Goal: Task Accomplishment & Management: Manage account settings

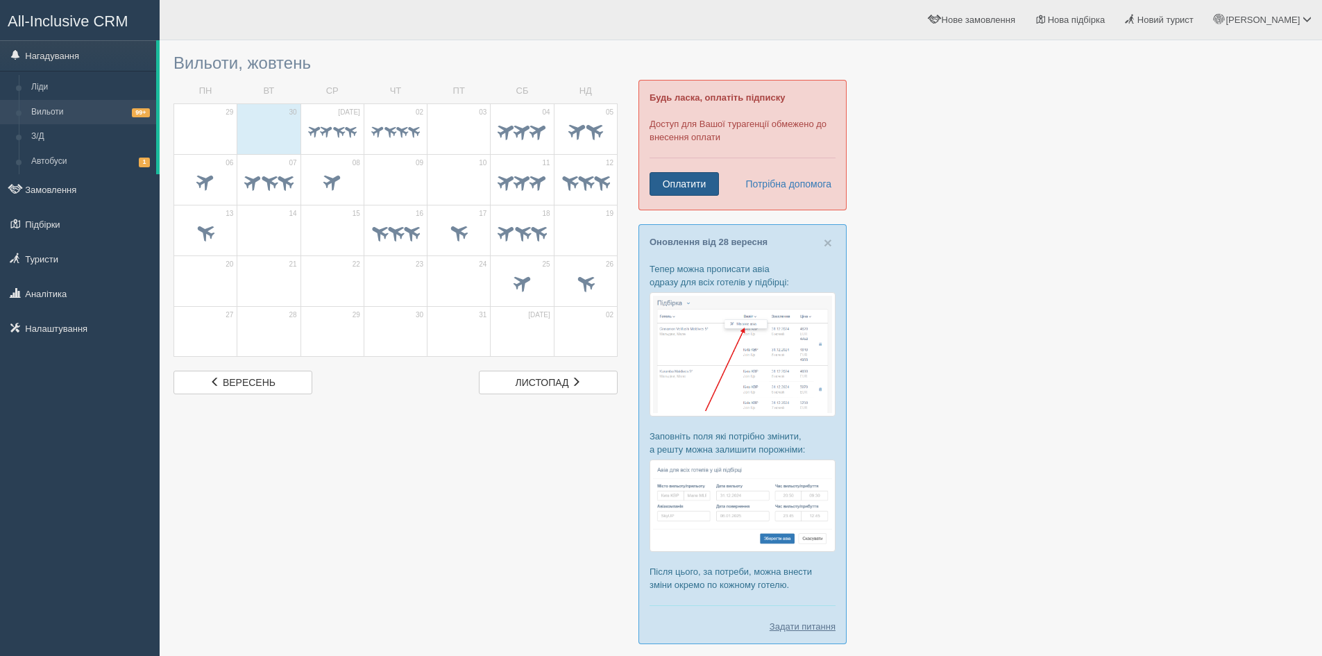
click at [710, 180] on link "Оплатити" at bounding box center [684, 184] width 69 height 24
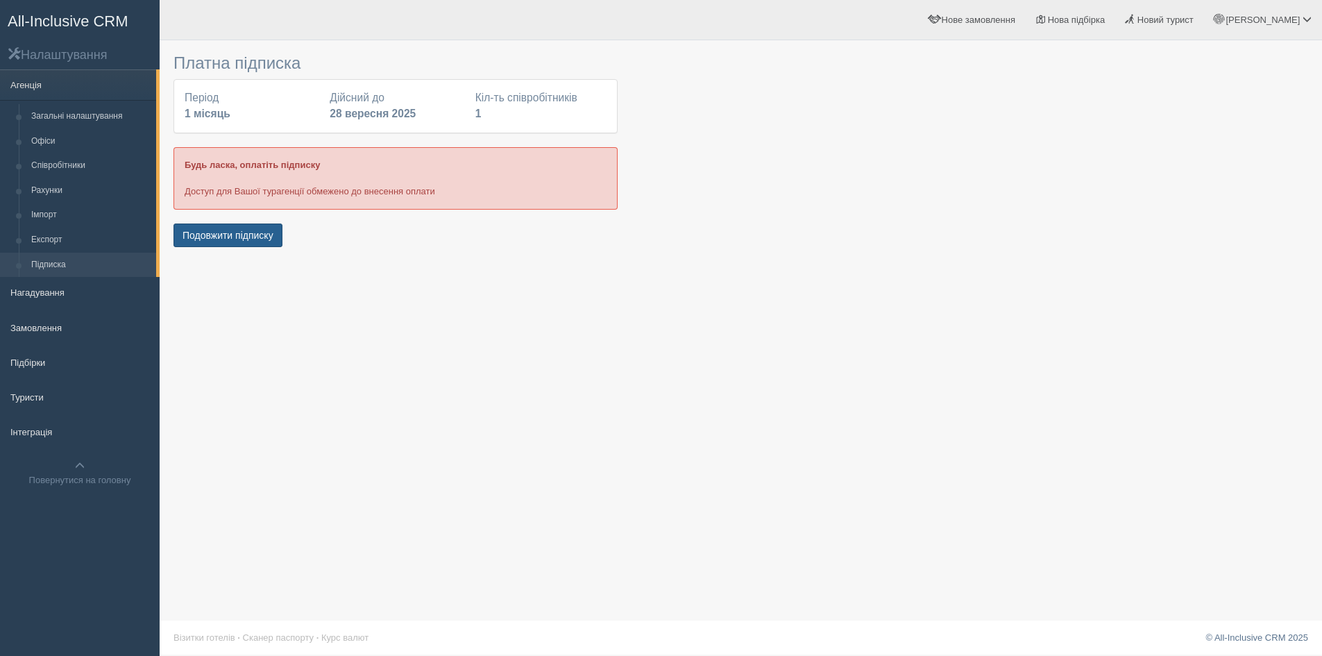
click at [260, 239] on button "Подовжити підписку" at bounding box center [227, 235] width 109 height 24
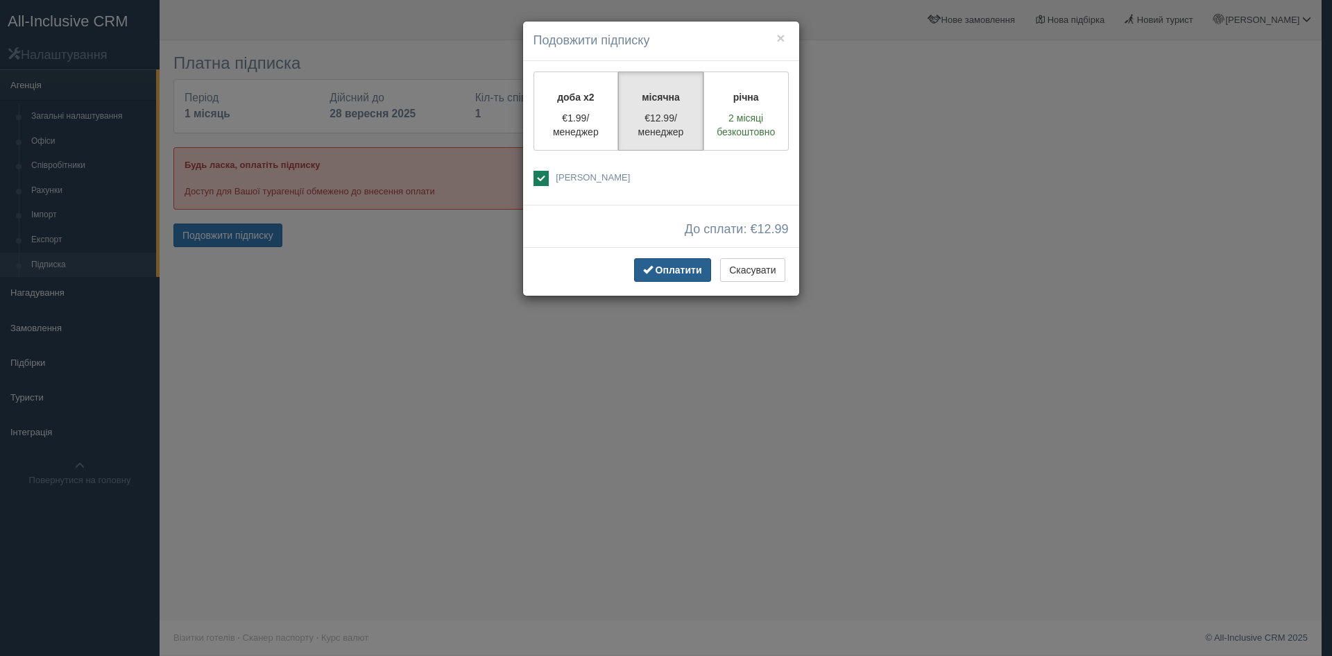
click at [668, 261] on button "Оплатити" at bounding box center [672, 270] width 77 height 24
